Goal: Task Accomplishment & Management: Manage account settings

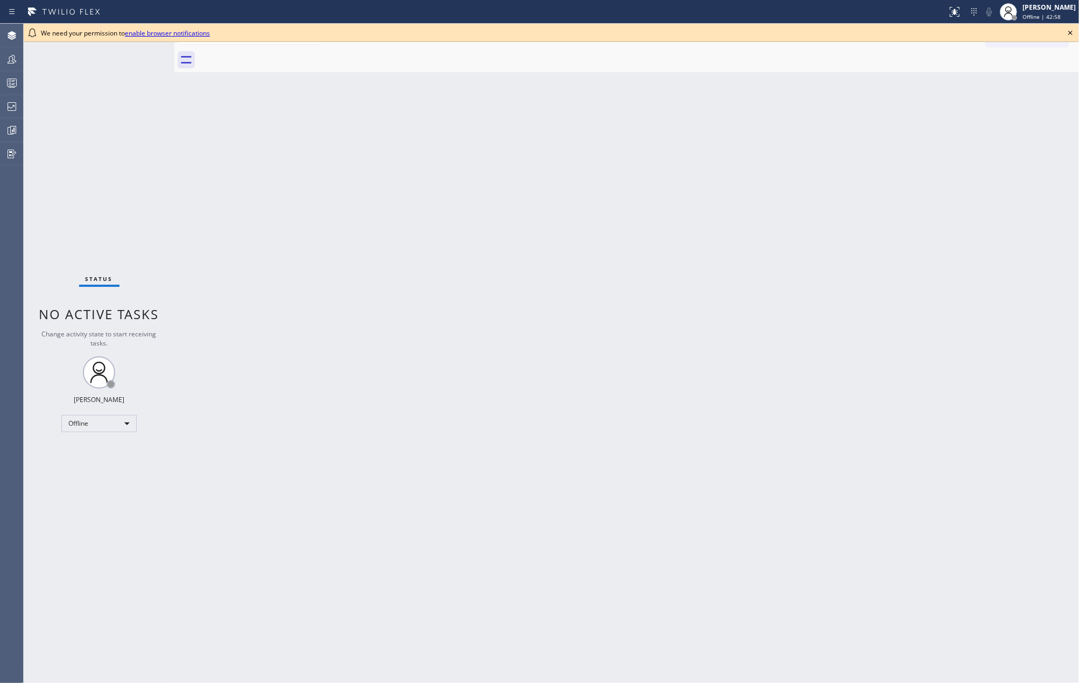
click at [1069, 32] on icon at bounding box center [1070, 33] width 4 height 4
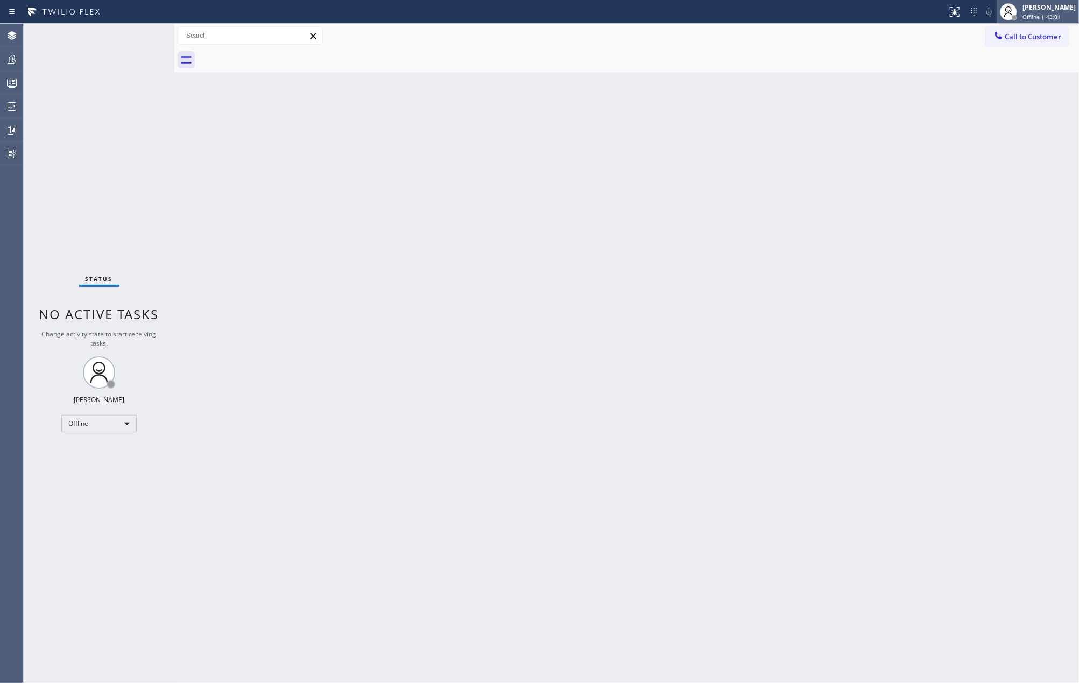
click at [1067, 12] on div "Jovelle Tadle Offline | 43:01" at bounding box center [1049, 11] width 59 height 19
click at [1010, 71] on button "Unavailable" at bounding box center [1025, 71] width 108 height 14
click at [9, 90] on div at bounding box center [12, 83] width 24 height 22
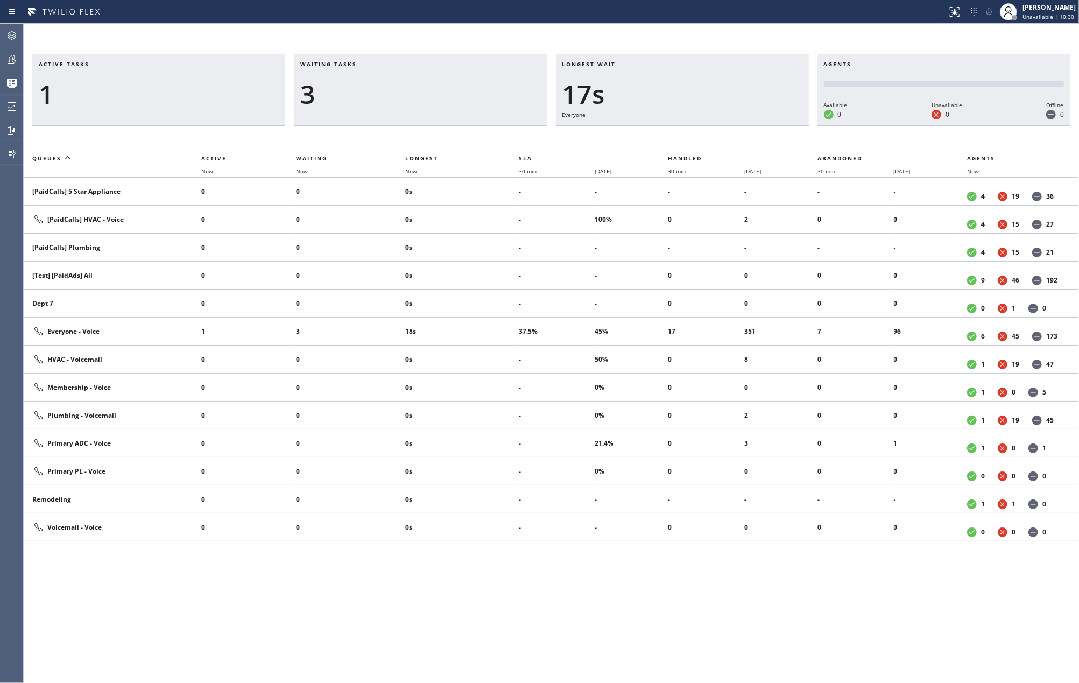
click at [256, 45] on div "Active tasks 1 Waiting tasks 3 Longest wait 17s Everyone Agents Available 0 Una…" at bounding box center [551, 353] width 1055 height 659
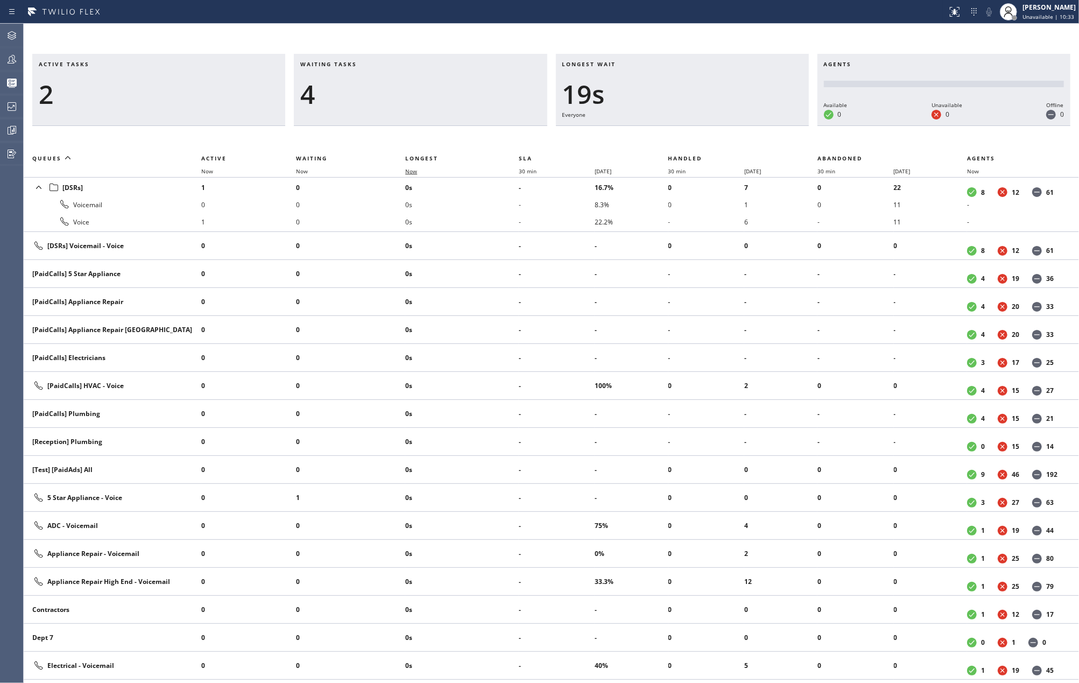
click at [413, 168] on span "Now" at bounding box center [411, 171] width 12 height 8
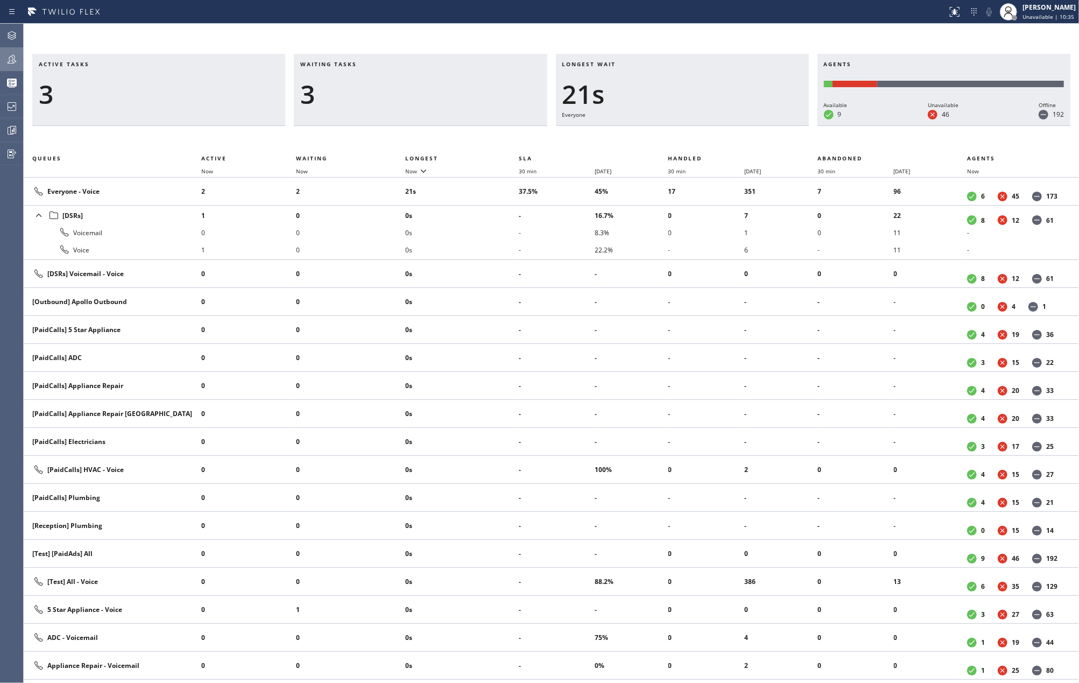
click at [9, 58] on icon at bounding box center [12, 59] width 9 height 9
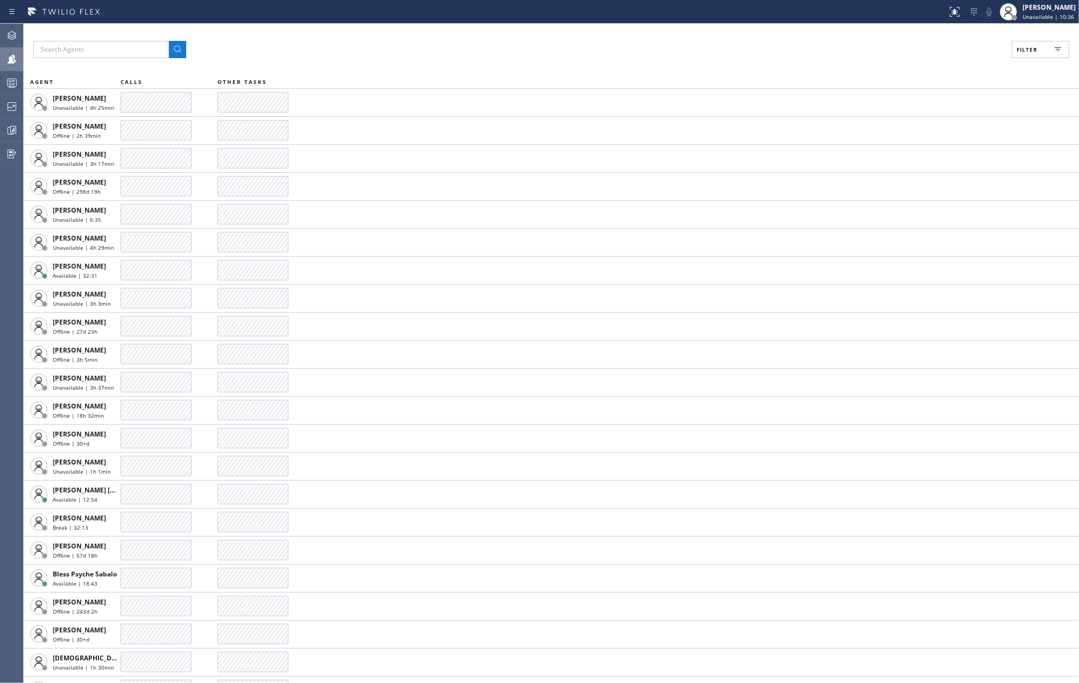
click at [1023, 53] on span "Filter" at bounding box center [1026, 50] width 21 height 8
click at [926, 126] on input "Available" at bounding box center [922, 126] width 13 height 13
checkbox input "true"
click at [1004, 56] on button "Apply" at bounding box center [1012, 61] width 39 height 15
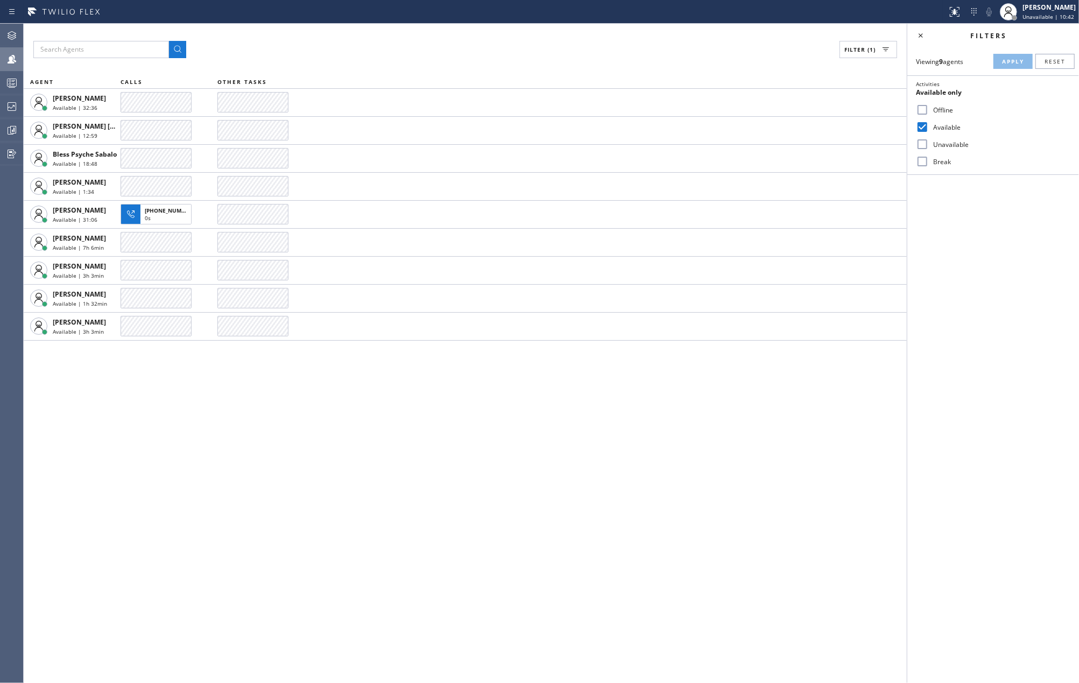
click at [902, 467] on div "Filter (1) AGENT CALLS OTHER TASKS Amir Asamov Available | 32:36 Ashley Barbie …" at bounding box center [465, 353] width 883 height 659
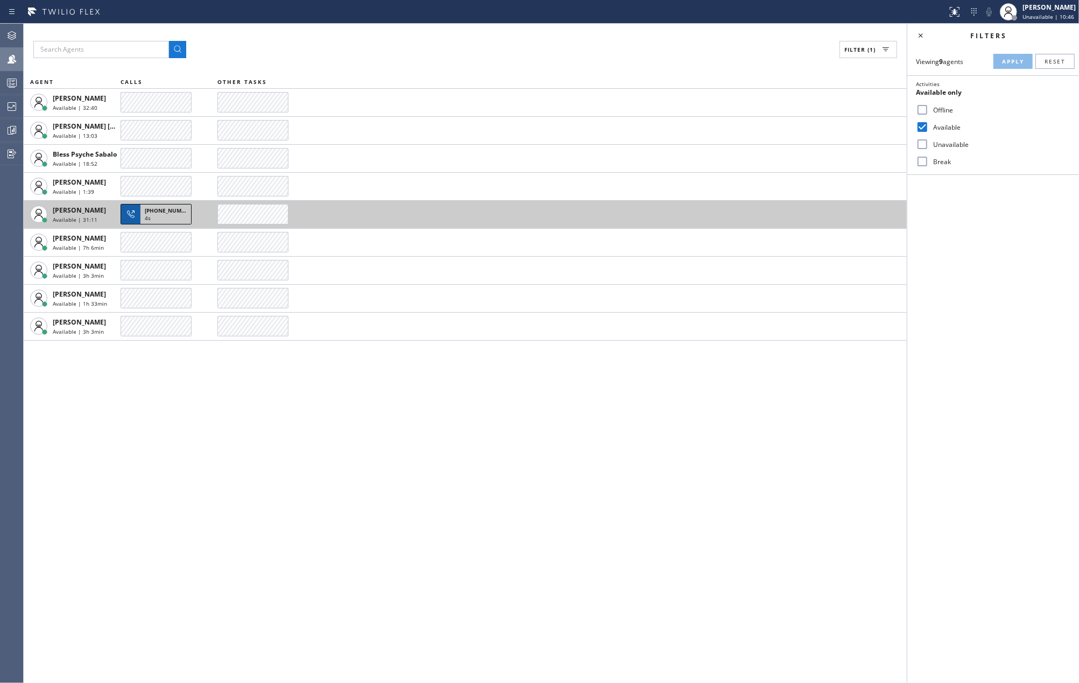
click at [173, 216] on div "4s" at bounding box center [166, 219] width 42 height 10
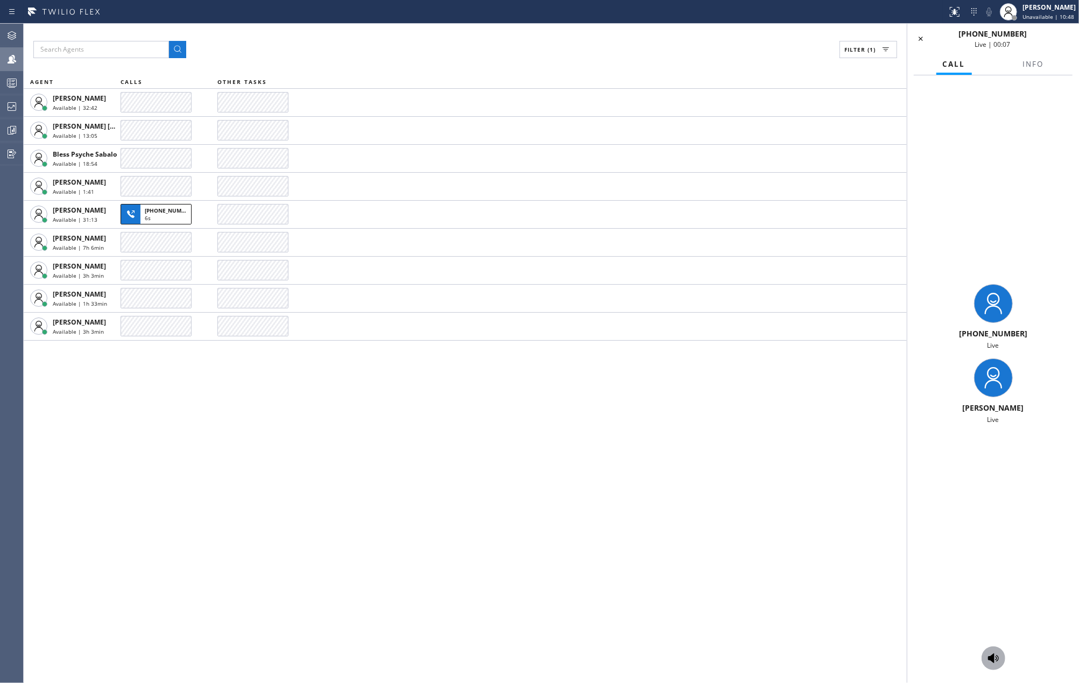
click at [992, 661] on icon at bounding box center [993, 658] width 11 height 10
click at [992, 15] on icon at bounding box center [988, 11] width 13 height 13
click at [919, 37] on icon at bounding box center [920, 39] width 4 height 4
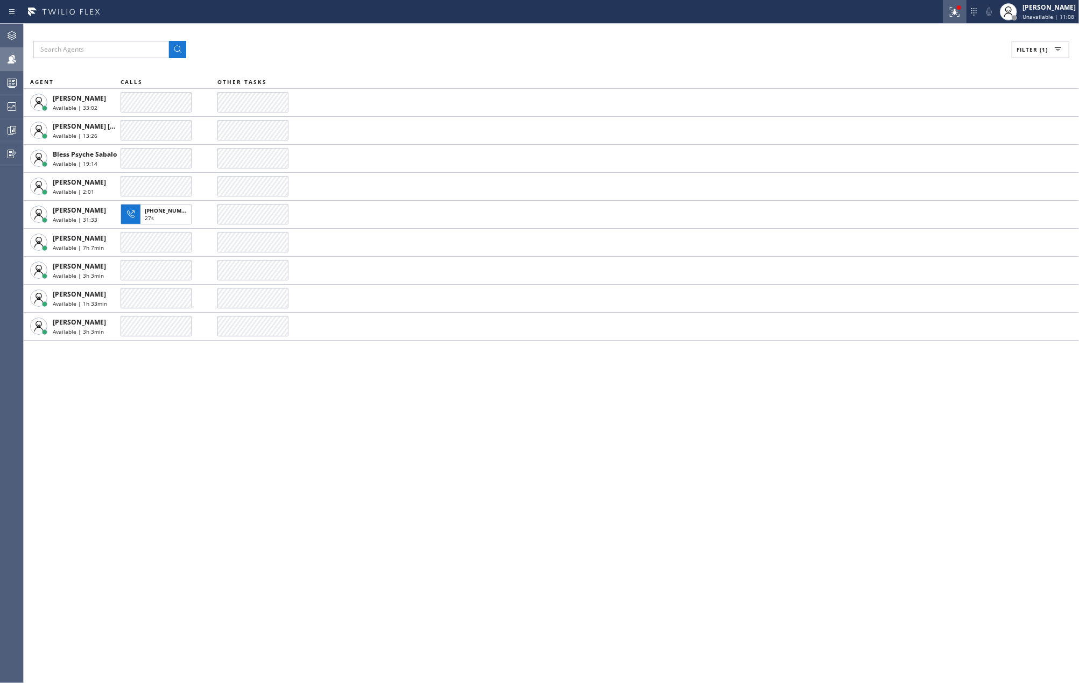
click at [959, 11] on icon at bounding box center [954, 12] width 10 height 10
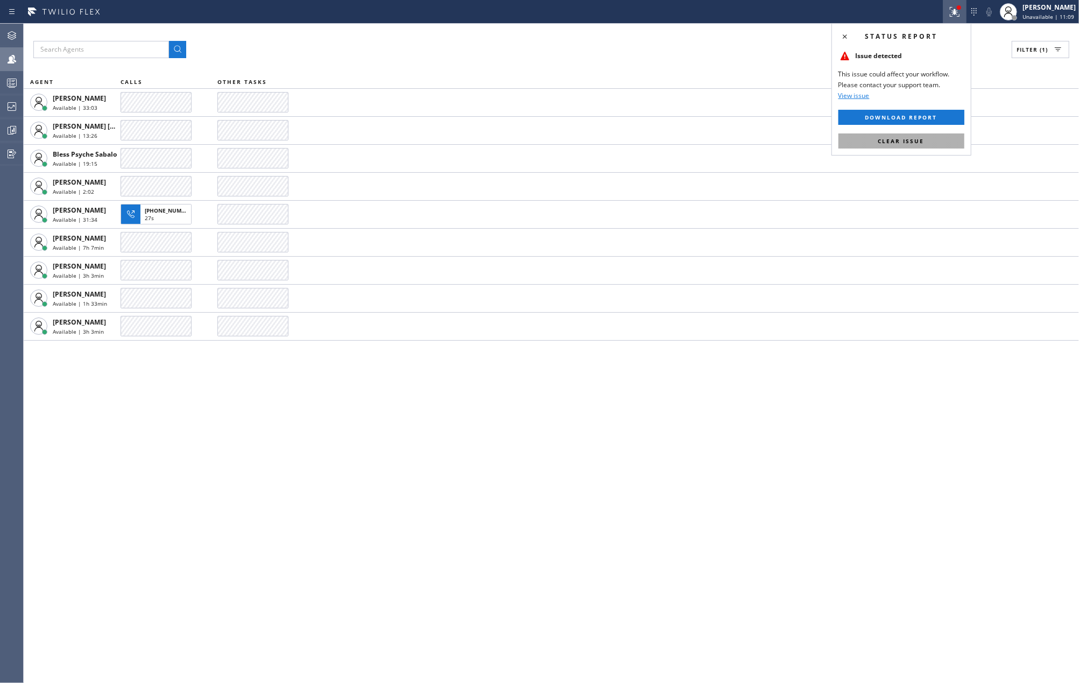
click at [930, 141] on button "Clear issue" at bounding box center [901, 140] width 126 height 15
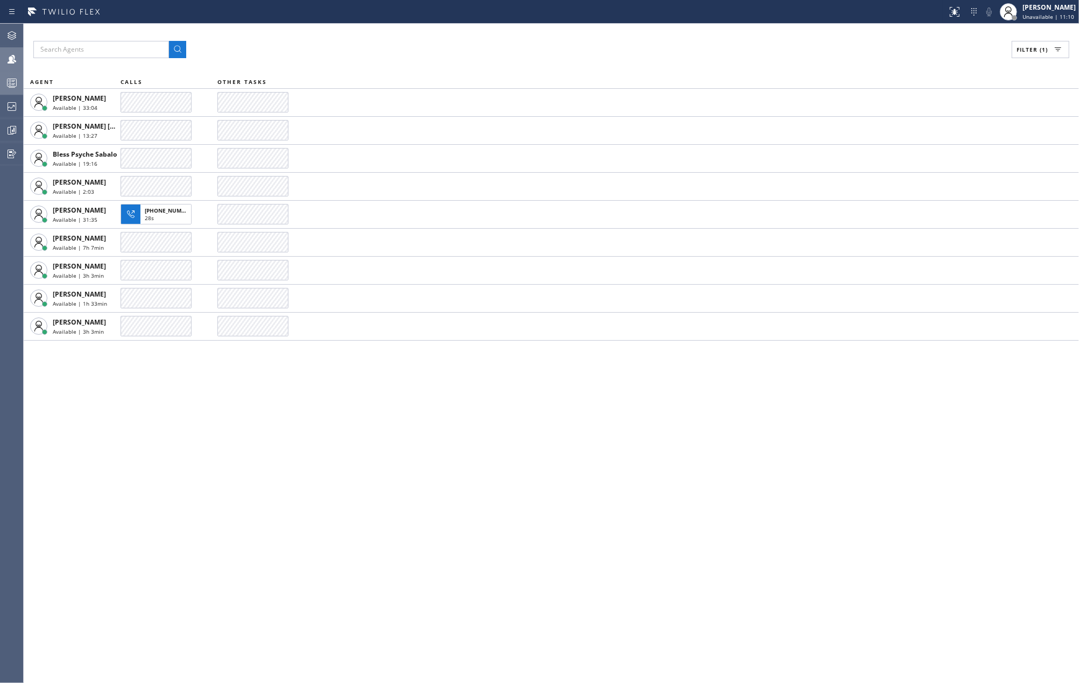
click at [9, 80] on icon at bounding box center [11, 82] width 13 height 13
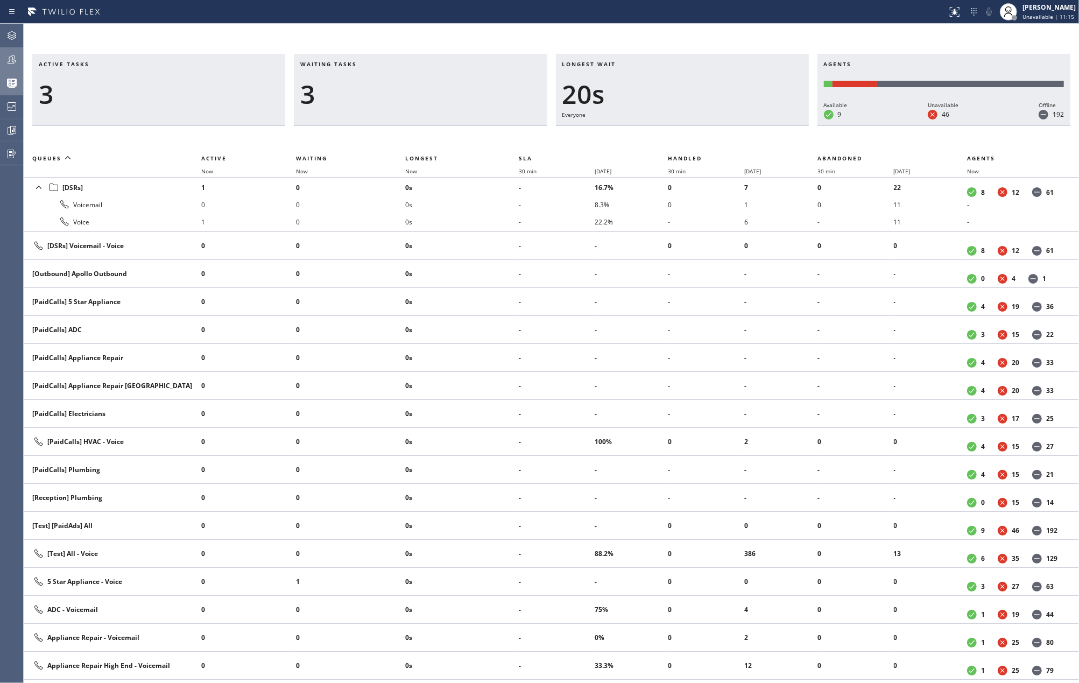
click at [749, 33] on div "Active tasks 3 Waiting tasks 3 Longest wait 20s Everyone Agents Available 9 Una…" at bounding box center [551, 353] width 1055 height 659
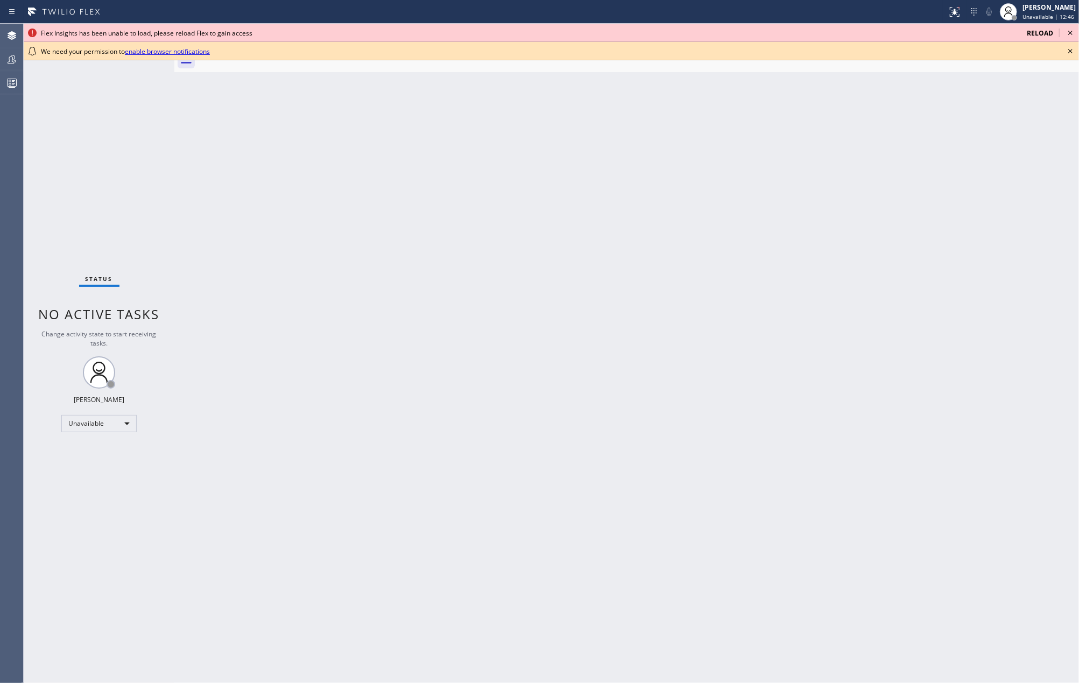
drag, startPoint x: 197, startPoint y: 178, endPoint x: 323, endPoint y: 181, distance: 125.9
click at [197, 178] on div "Back to Dashboard Change Sender ID Customers Technicians Select a contact Outbo…" at bounding box center [626, 353] width 904 height 659
click at [1068, 33] on icon at bounding box center [1069, 32] width 13 height 13
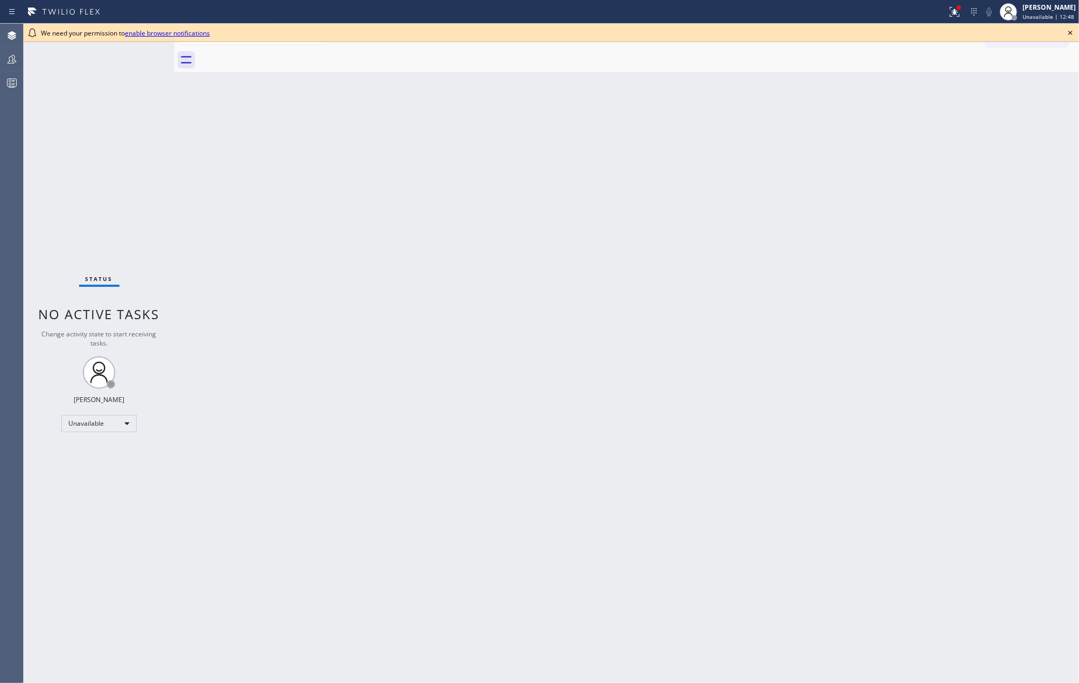
click at [1066, 33] on icon at bounding box center [1069, 32] width 13 height 13
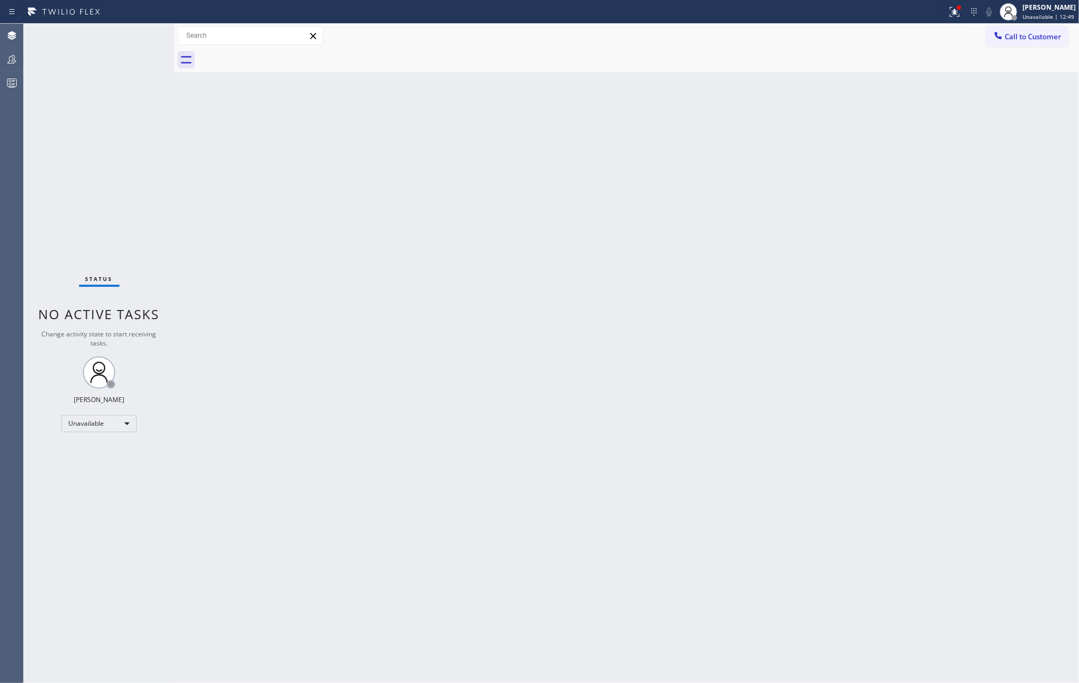
click at [942, 10] on div at bounding box center [473, 11] width 938 height 17
click at [960, 11] on icon at bounding box center [954, 11] width 13 height 13
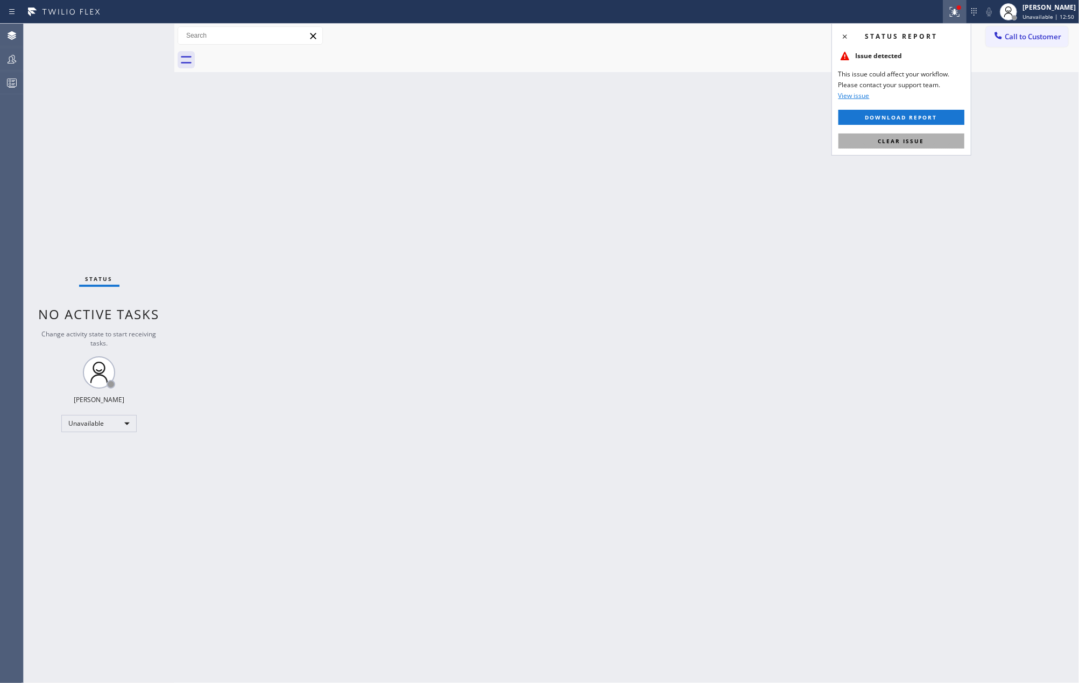
click at [893, 138] on span "Clear issue" at bounding box center [901, 141] width 46 height 8
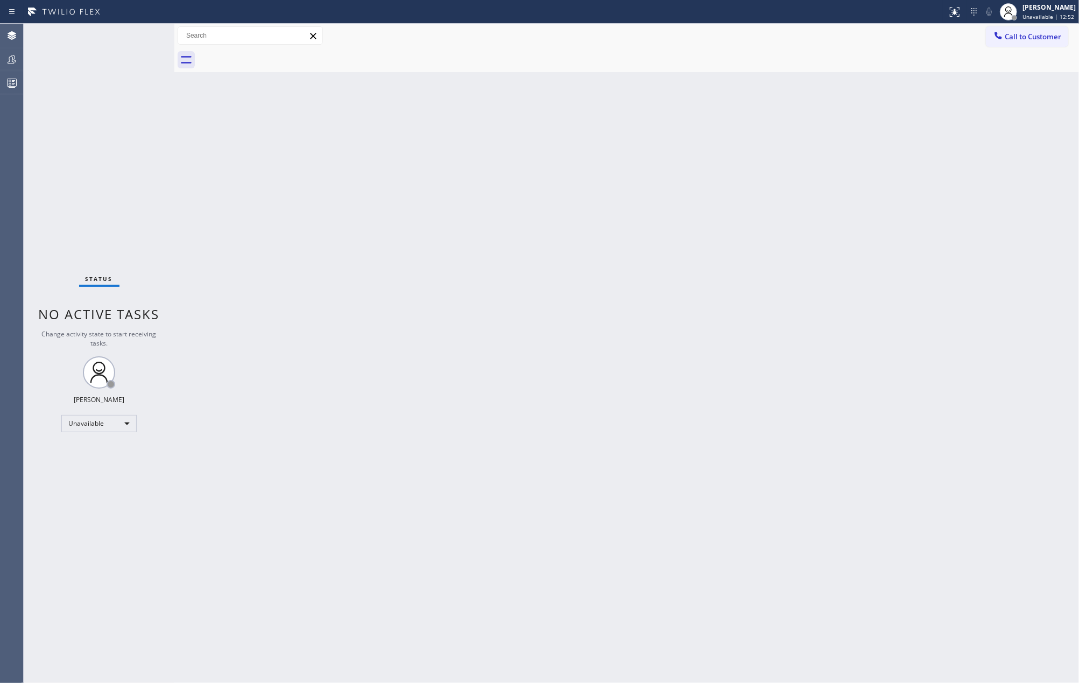
click at [537, 58] on div at bounding box center [638, 60] width 881 height 24
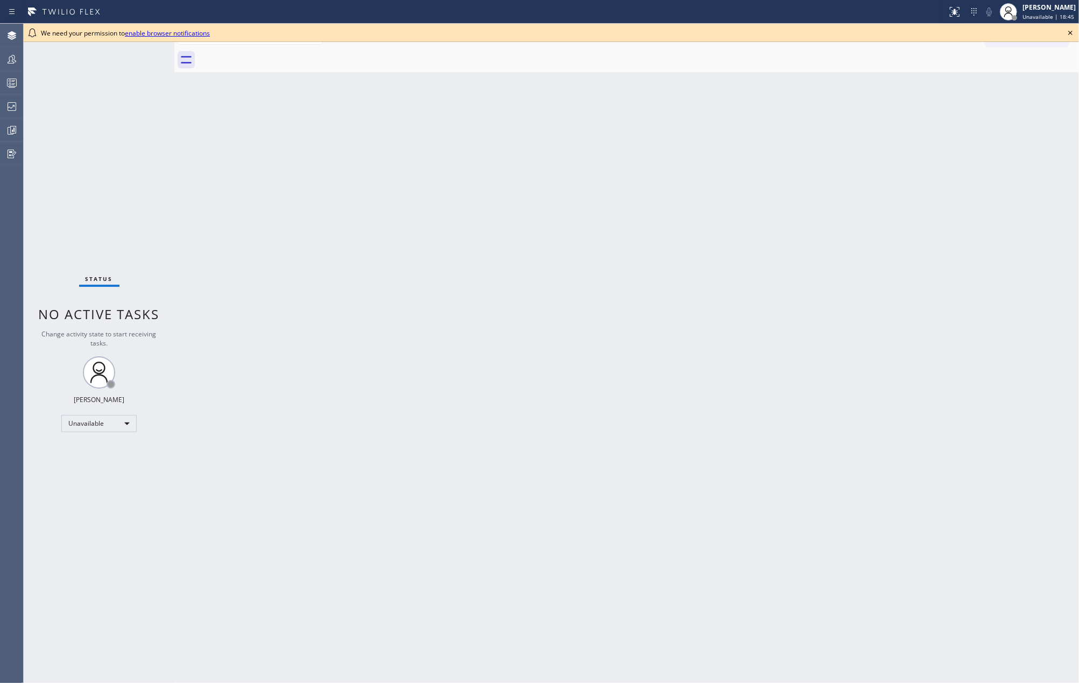
click at [242, 120] on div "Back to Dashboard Change Sender ID Customers Technicians Select a contact Outbo…" at bounding box center [626, 353] width 904 height 659
drag, startPoint x: 275, startPoint y: 147, endPoint x: 445, endPoint y: 129, distance: 171.0
click at [275, 147] on div "Back to Dashboard Change Sender ID Customers Technicians Select a contact Outbo…" at bounding box center [626, 353] width 904 height 659
click at [1070, 31] on icon at bounding box center [1069, 32] width 13 height 13
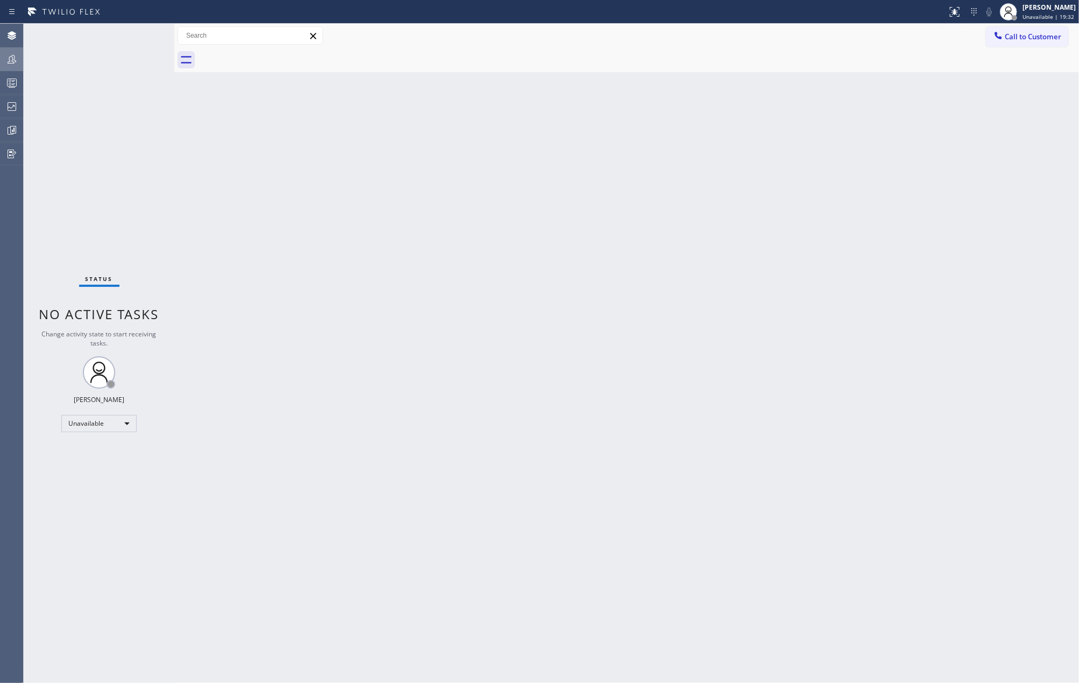
click at [7, 63] on icon at bounding box center [11, 59] width 13 height 13
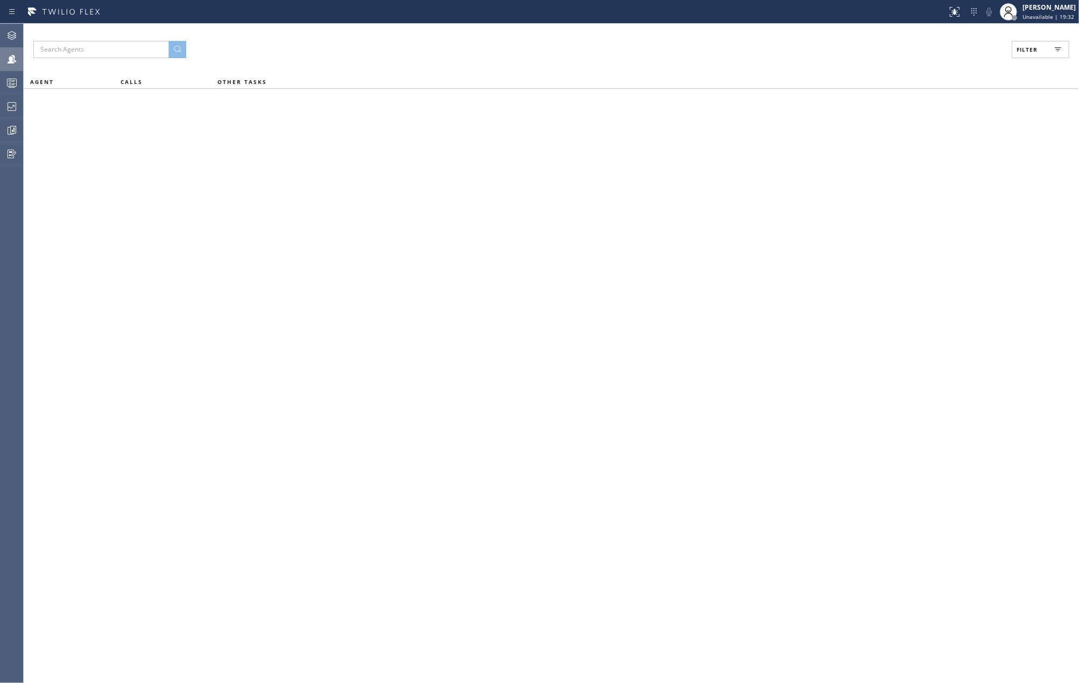
click at [1025, 49] on span "Filter" at bounding box center [1026, 50] width 21 height 8
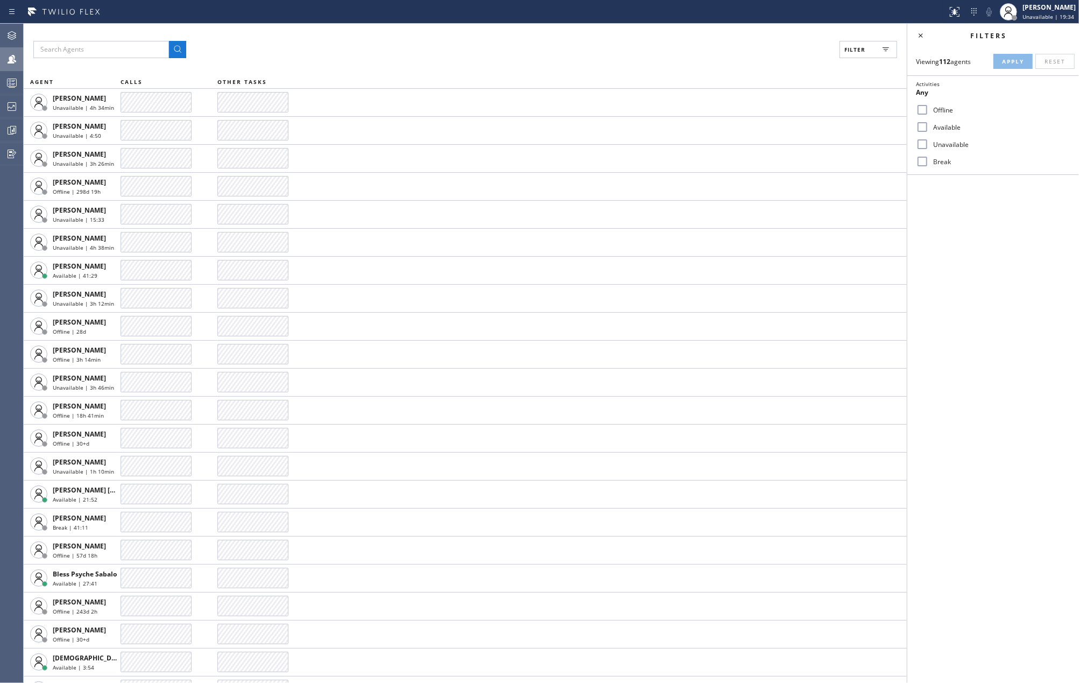
click at [935, 126] on label "Available" at bounding box center [998, 127] width 141 height 9
click at [928, 126] on input "Available" at bounding box center [922, 126] width 13 height 13
checkbox input "true"
click at [926, 162] on input "Break" at bounding box center [922, 161] width 13 height 13
checkbox input "true"
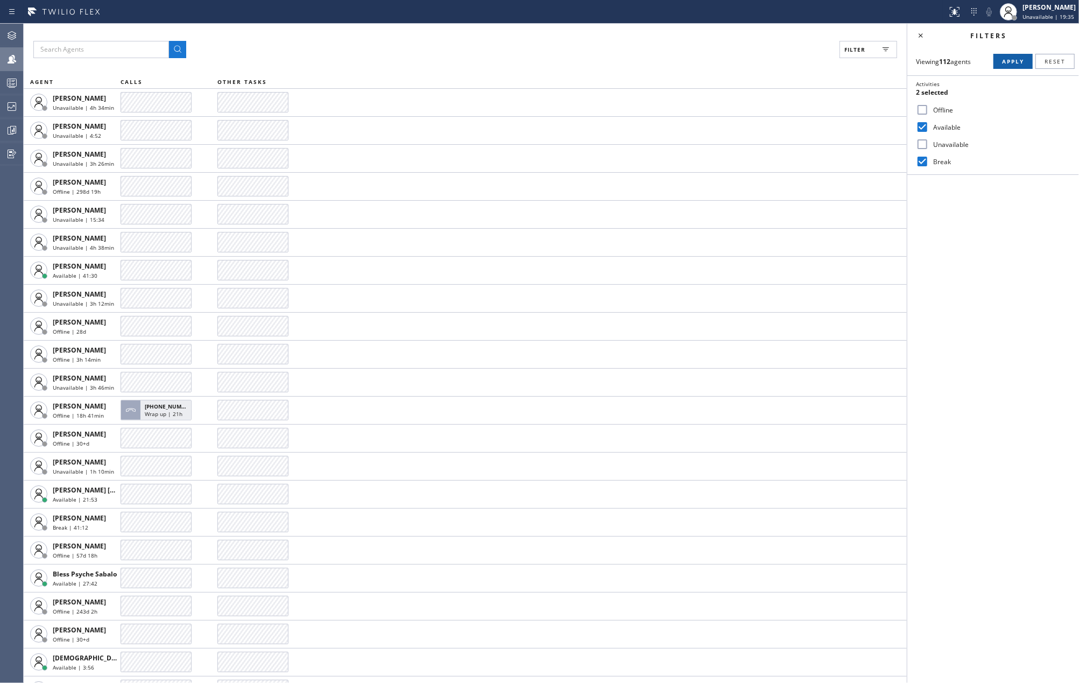
click at [1016, 56] on button "Apply" at bounding box center [1012, 61] width 39 height 15
click at [15, 81] on icon at bounding box center [11, 82] width 13 height 13
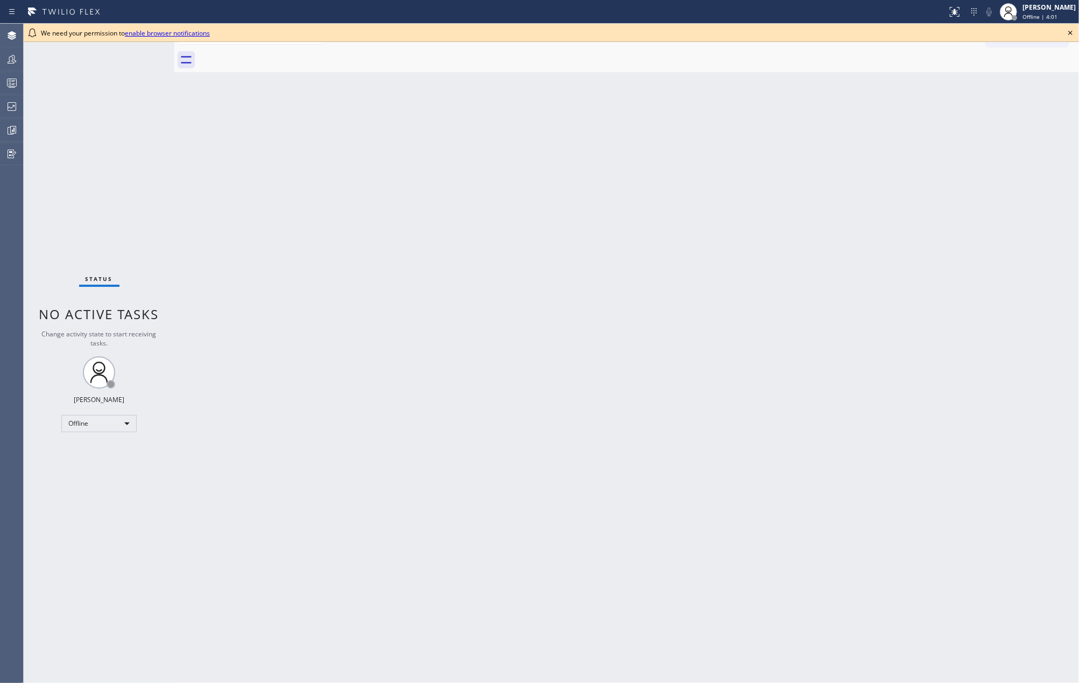
click at [1070, 31] on icon at bounding box center [1069, 32] width 13 height 13
click at [1056, 11] on div "[PERSON_NAME]" at bounding box center [1048, 7] width 53 height 9
click at [1009, 68] on button "Unavailable" at bounding box center [1025, 71] width 108 height 14
click at [1066, 33] on icon at bounding box center [1069, 32] width 13 height 13
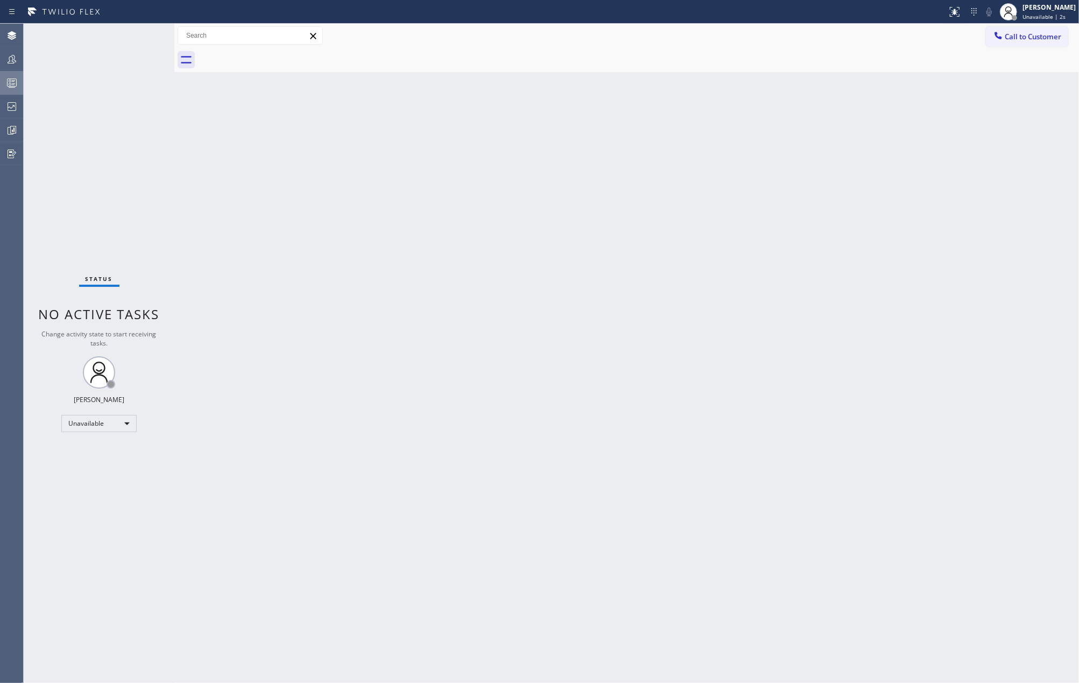
click at [22, 88] on div at bounding box center [12, 82] width 24 height 13
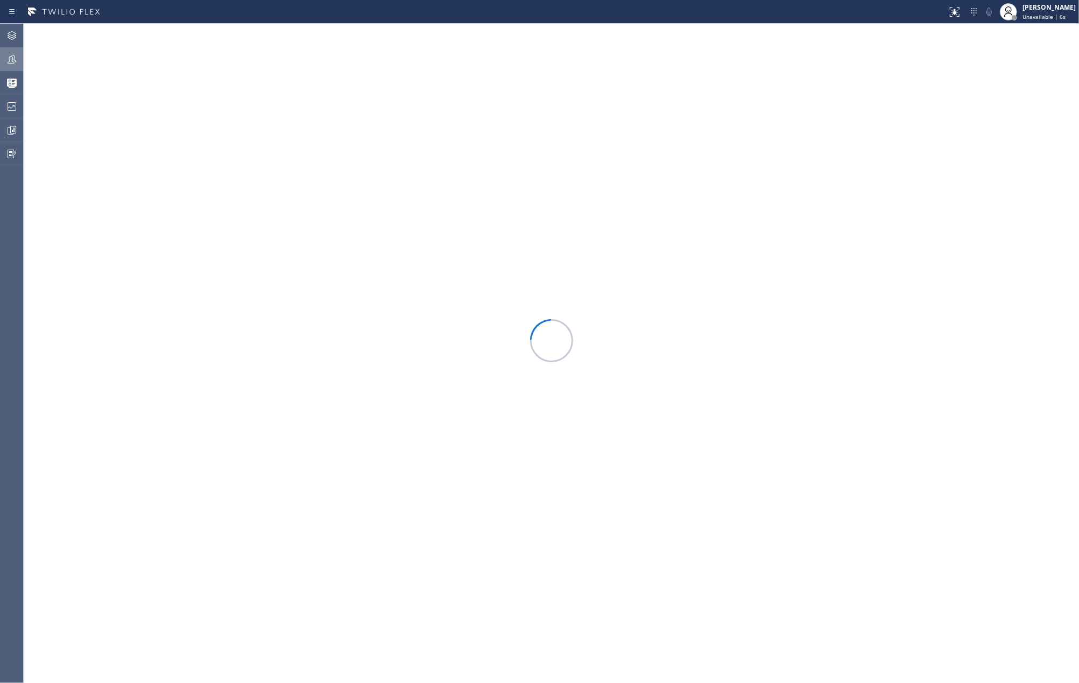
click at [15, 54] on icon at bounding box center [11, 59] width 13 height 13
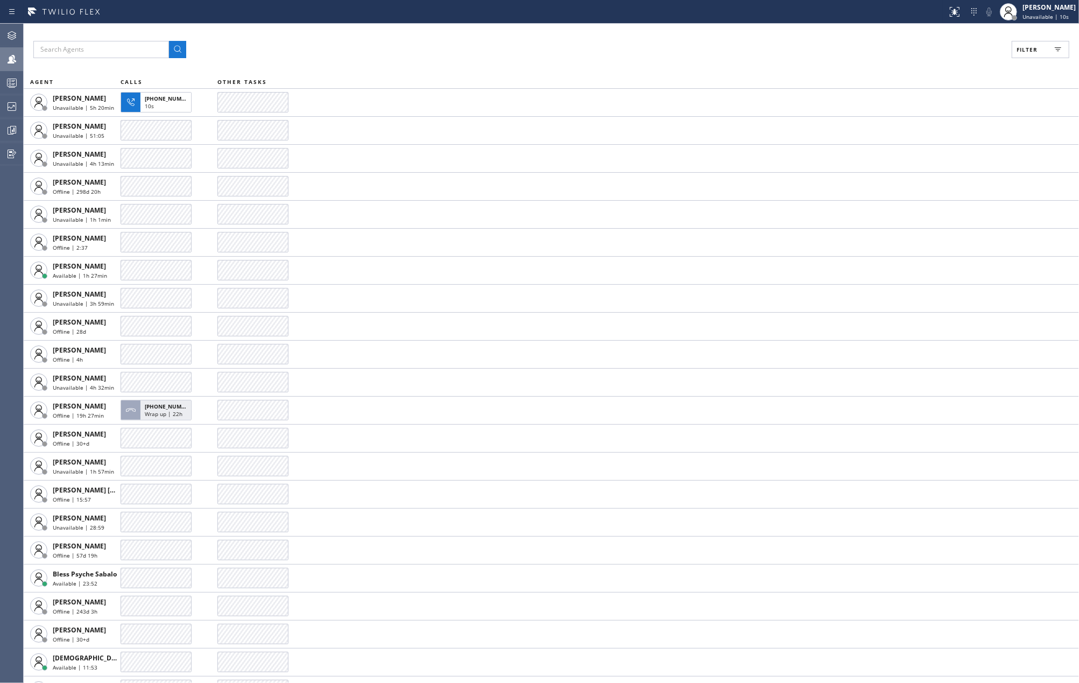
click at [1050, 51] on button "Filter" at bounding box center [1040, 49] width 58 height 17
click at [926, 123] on input "Available" at bounding box center [922, 126] width 13 height 13
checkbox input "true"
click at [1003, 62] on span "Apply" at bounding box center [1013, 62] width 22 height 8
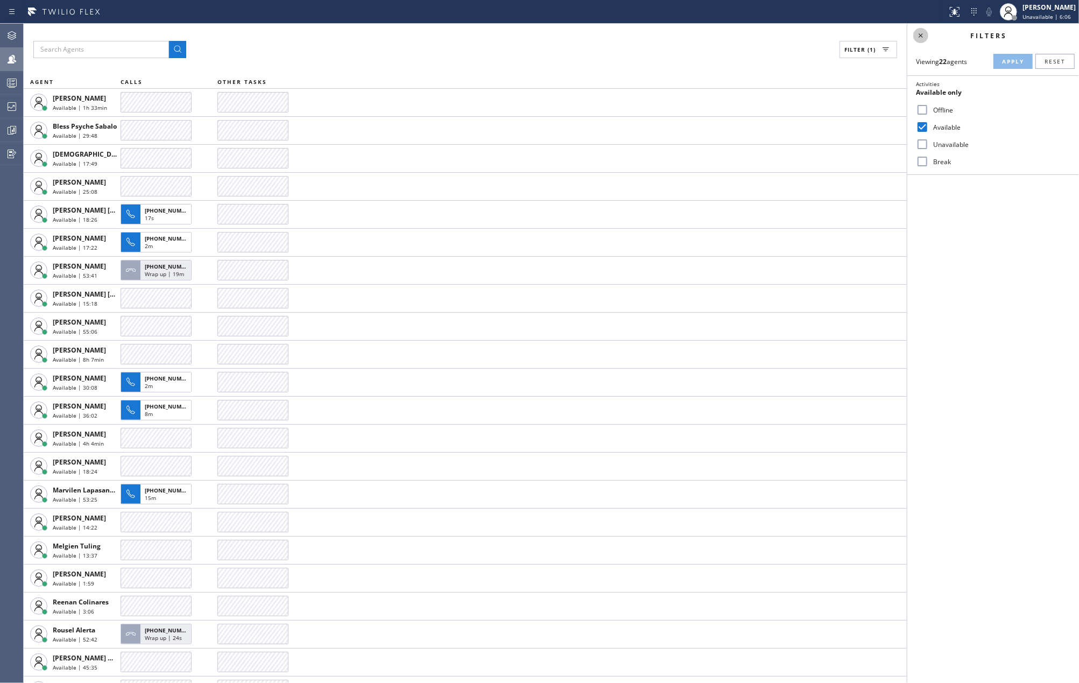
click at [919, 37] on icon at bounding box center [920, 35] width 13 height 13
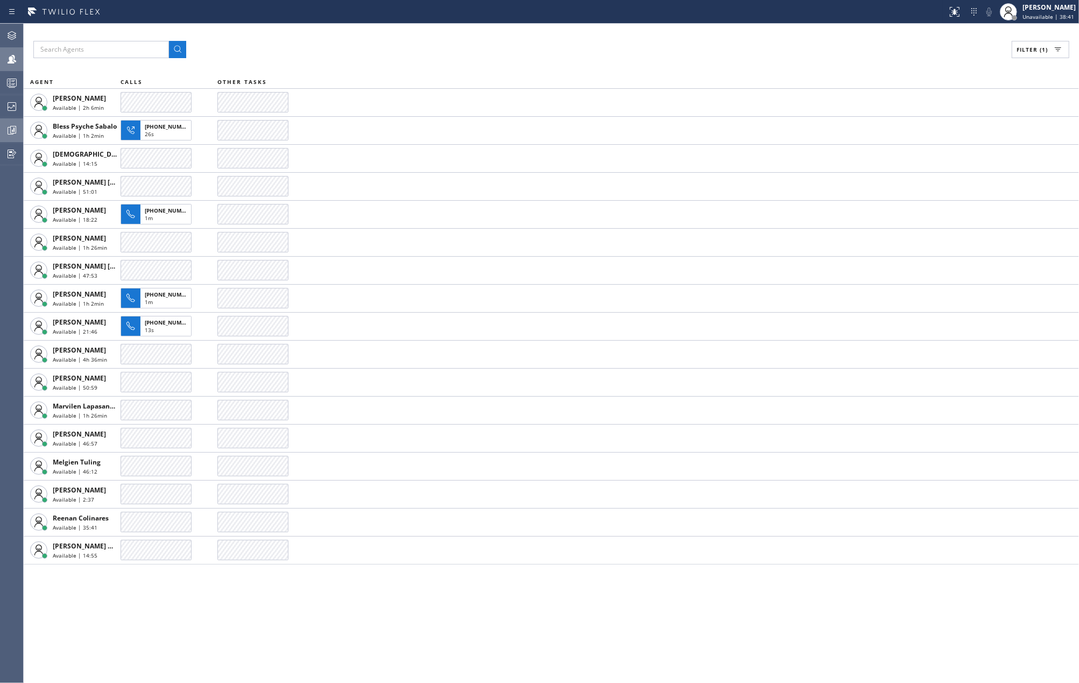
click at [9, 130] on icon at bounding box center [11, 130] width 13 height 13
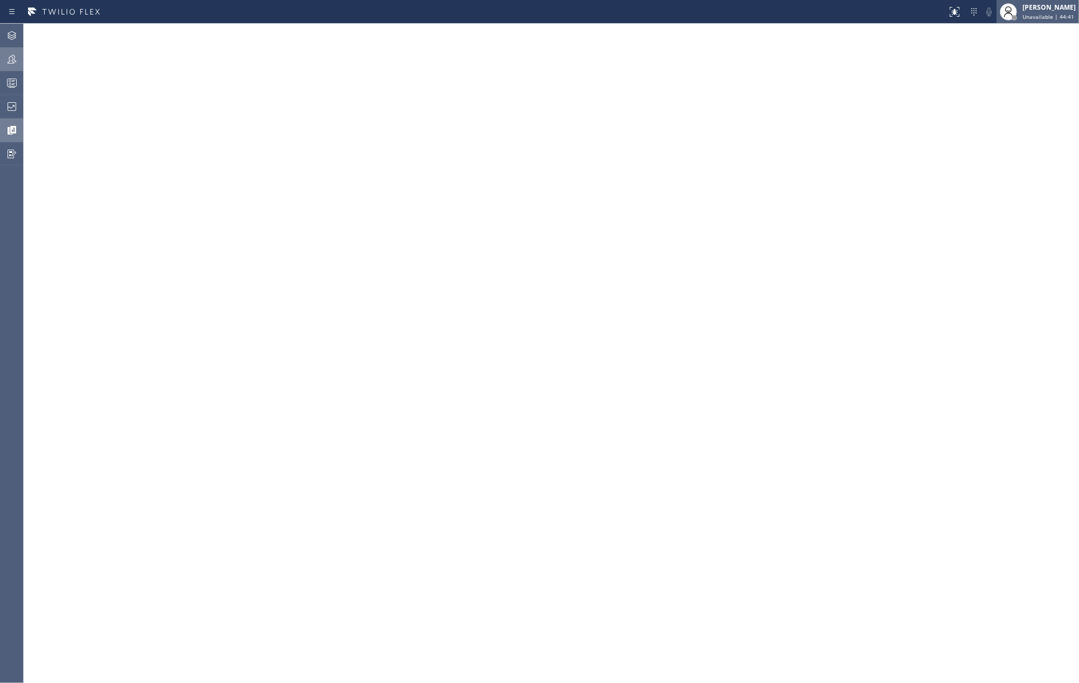
click at [1054, 14] on span "Unavailable | 44:41" at bounding box center [1048, 17] width 52 height 8
